Goal: Understand process/instructions

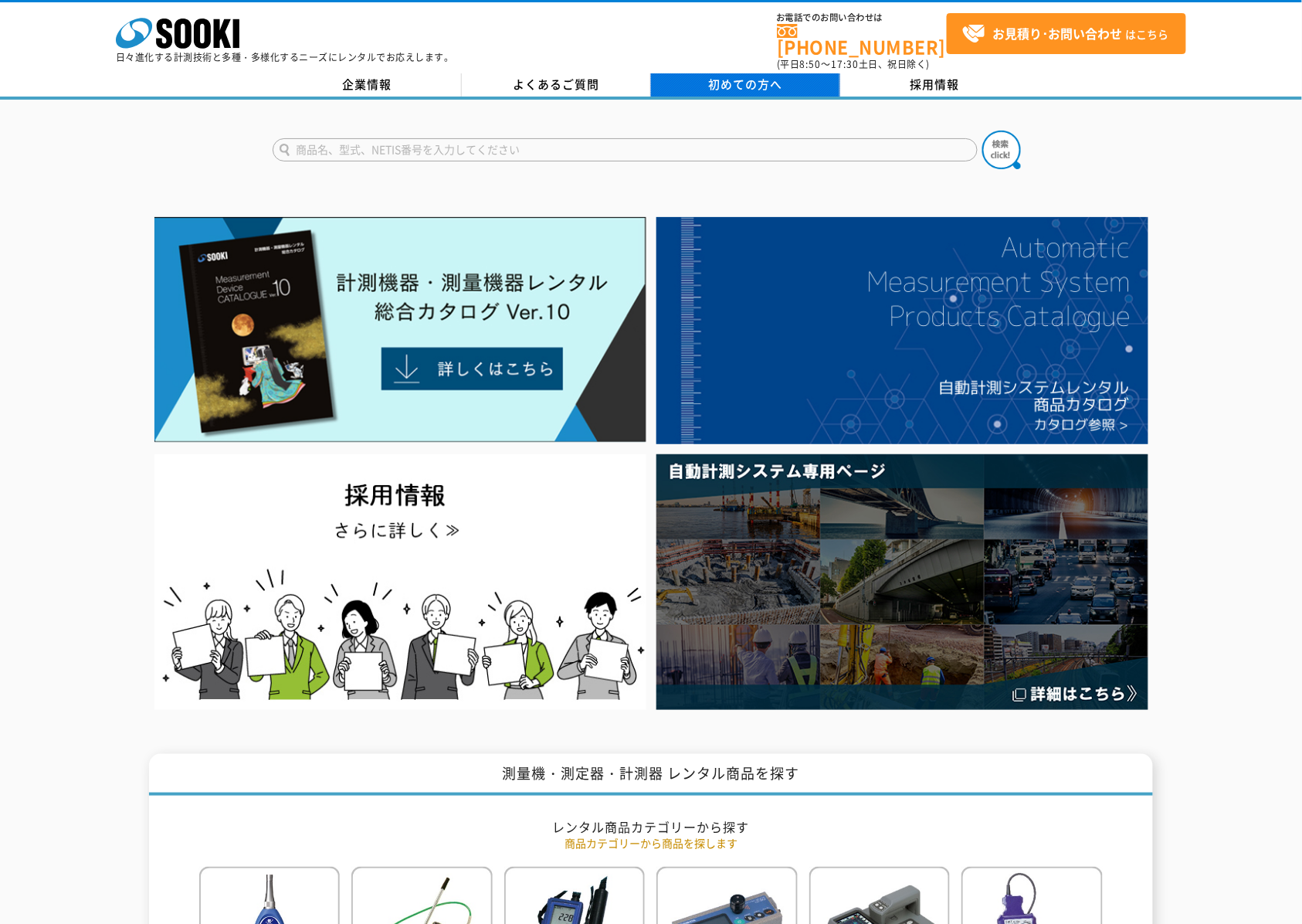
click at [734, 76] on span "初めての方へ" at bounding box center [745, 84] width 74 height 17
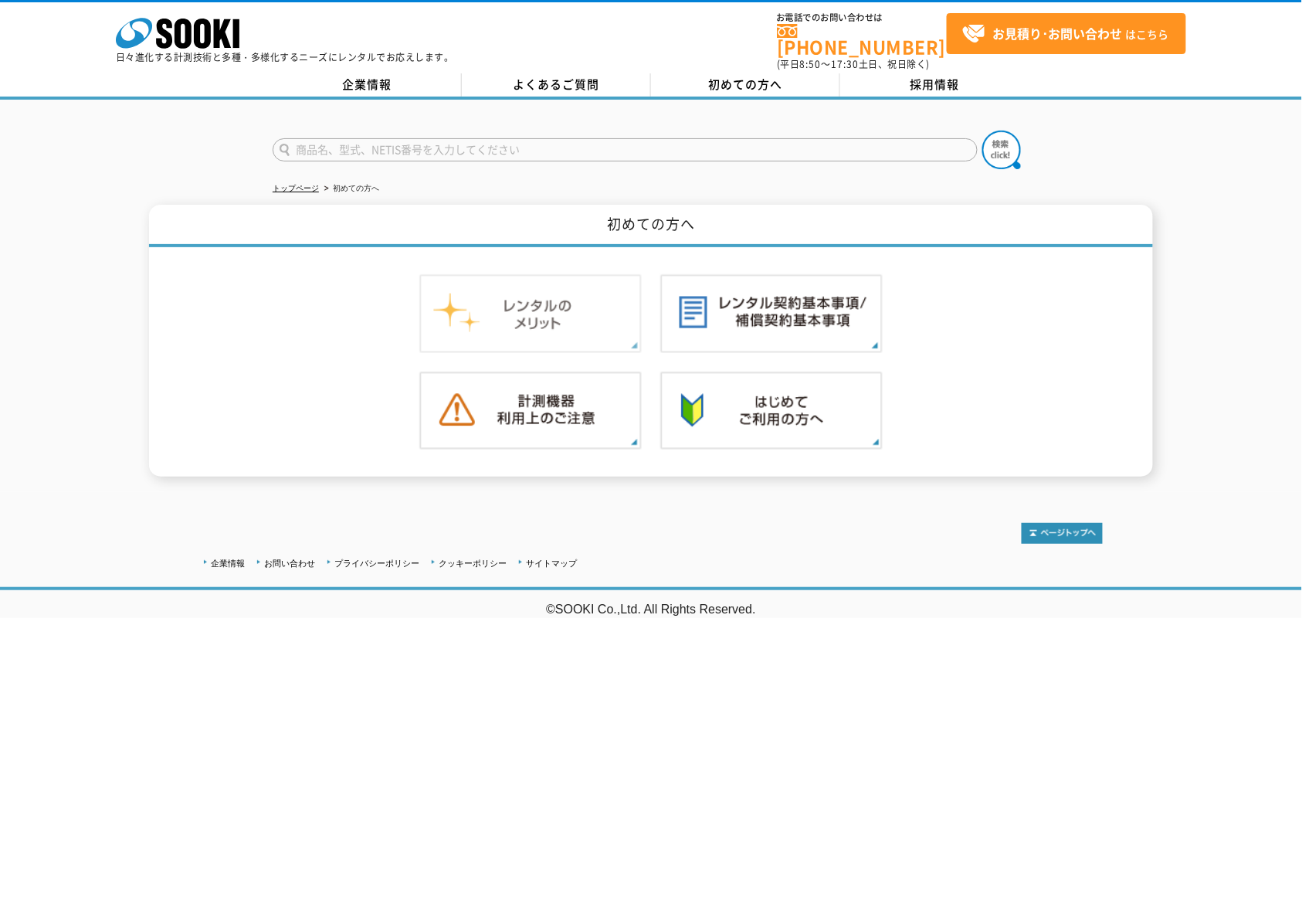
click at [500, 281] on img at bounding box center [530, 313] width 222 height 79
